Goal: Find specific page/section: Find specific page/section

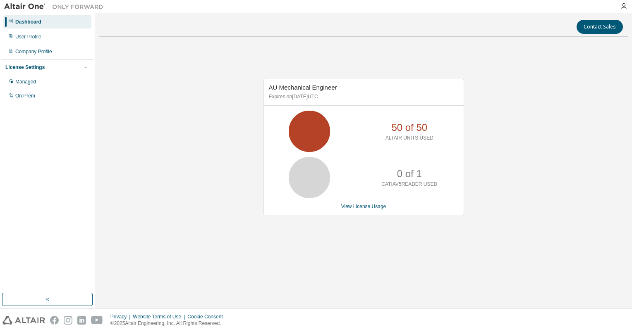
click at [459, 258] on div "AU Mechanical Engineer Expires on January 31, 2026 UTC 50 of 50 ALTAIR UNITS US…" at bounding box center [363, 151] width 528 height 216
click at [589, 148] on div "AU Mechanical Engineer Expires on [DATE] UTC 50 of 50 ALTAIR UNITS USED 0 of 1 …" at bounding box center [363, 151] width 528 height 216
